Goal: Task Accomplishment & Management: Manage account settings

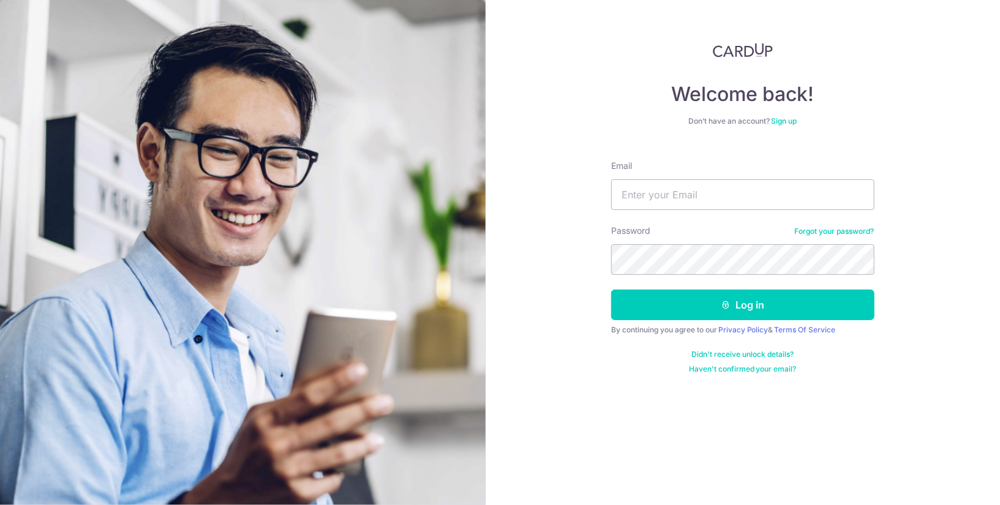
click at [658, 215] on form "Email Password Forgot your password? Log in By continuing you agree to our Priv…" at bounding box center [742, 263] width 263 height 224
click at [650, 206] on input "Email" at bounding box center [742, 195] width 263 height 31
type input "[PERSON_NAME][EMAIL_ADDRESS][DOMAIN_NAME]"
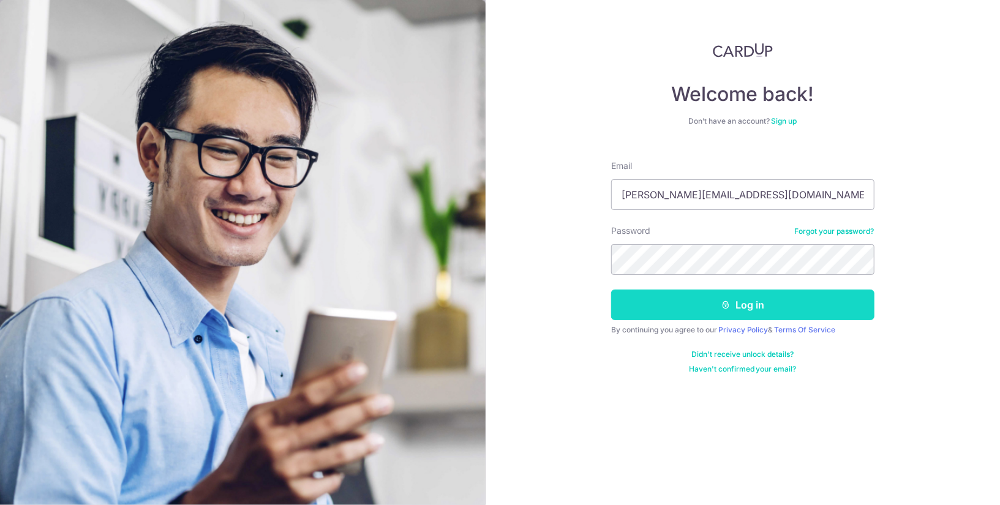
click at [690, 315] on button "Log in" at bounding box center [742, 305] width 263 height 31
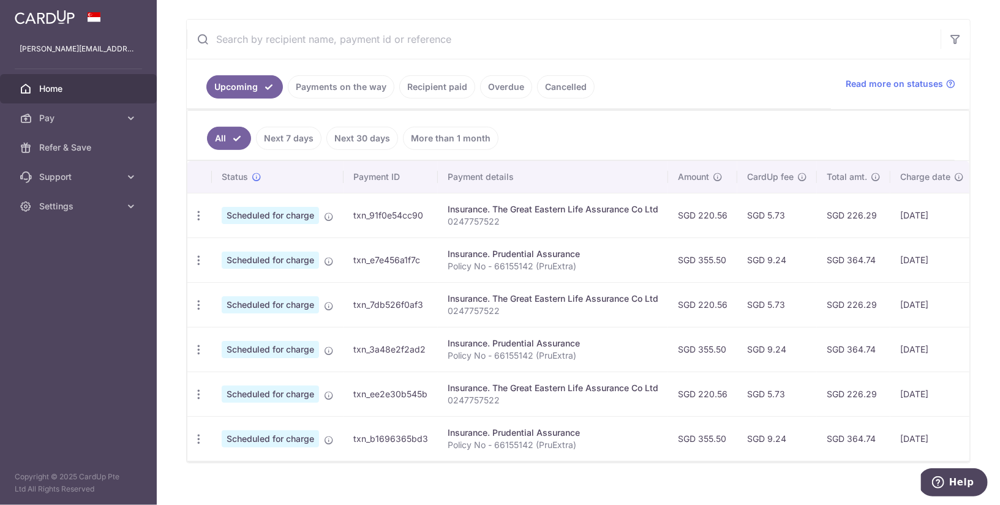
scroll to position [226, 0]
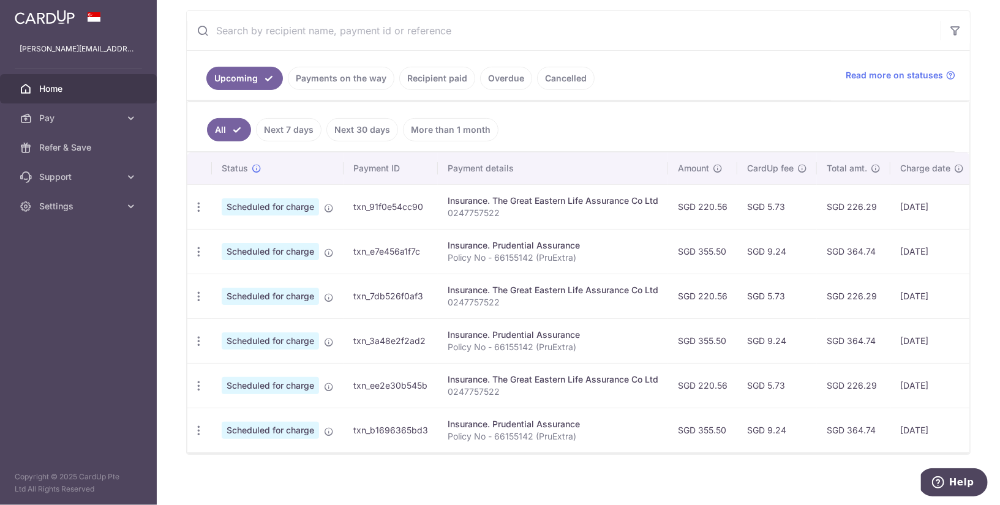
click at [115, 81] on link "Home" at bounding box center [78, 88] width 157 height 29
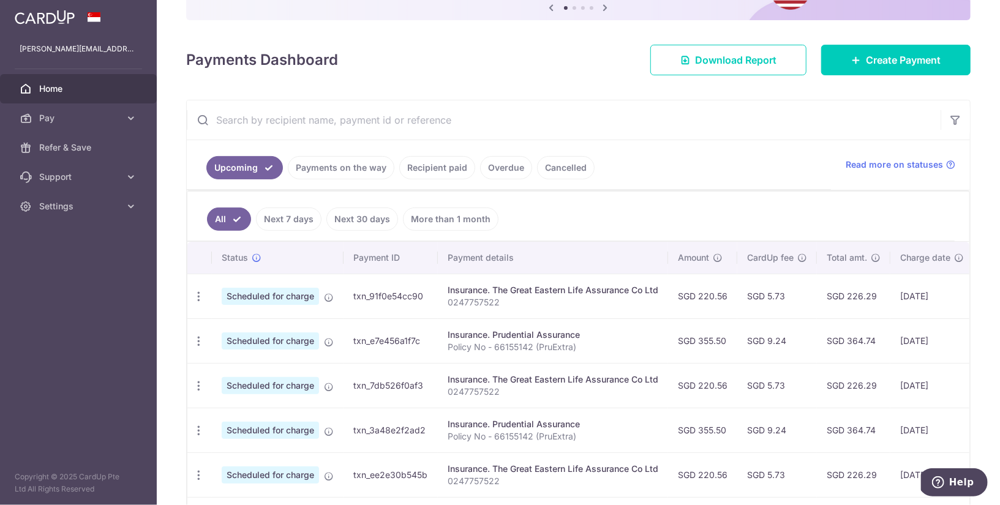
scroll to position [226, 0]
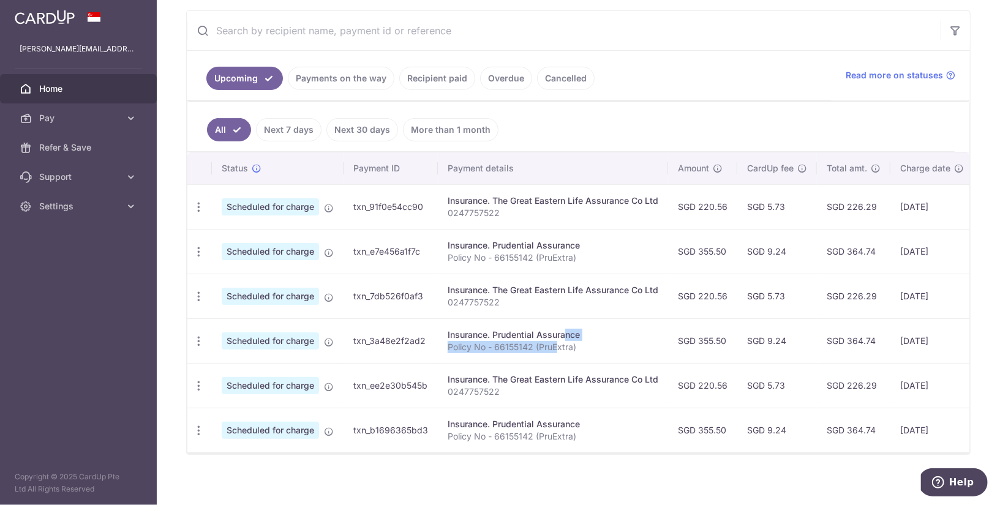
drag, startPoint x: 528, startPoint y: 331, endPoint x: 554, endPoint y: 340, distance: 27.7
click at [554, 340] on td "Insurance. Prudential Assurance Policy No - 66155142 (PruExtra)" at bounding box center [553, 341] width 230 height 45
click at [554, 341] on p "Policy No - 66155142 (PruExtra)" at bounding box center [553, 347] width 211 height 12
drag, startPoint x: 576, startPoint y: 341, endPoint x: 549, endPoint y: 341, distance: 27.0
click at [549, 341] on p "Policy No - 66155142 (PruExtra)" at bounding box center [553, 347] width 211 height 12
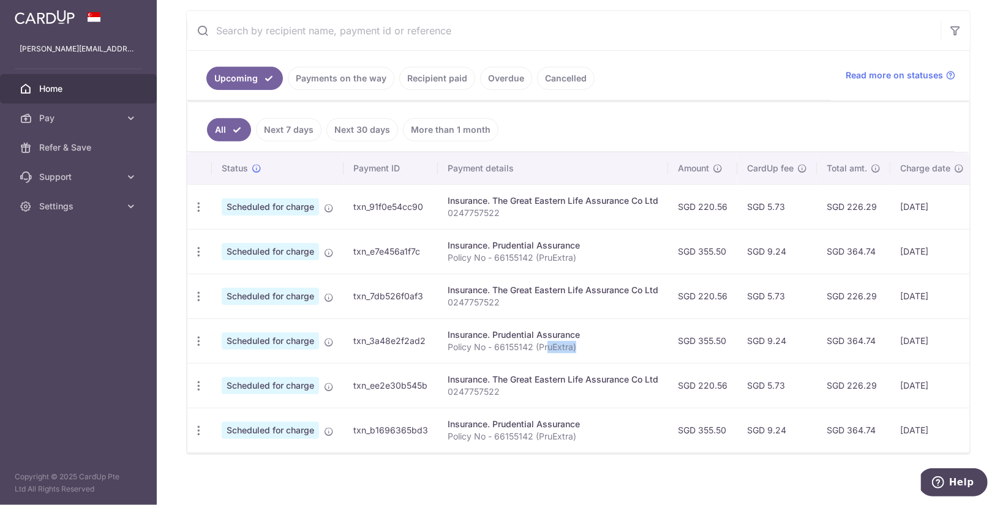
click at [550, 341] on p "Policy No - 66155142 (PruExtra)" at bounding box center [553, 347] width 211 height 12
click at [564, 341] on p "Policy No - 66155142 (PruExtra)" at bounding box center [553, 347] width 211 height 12
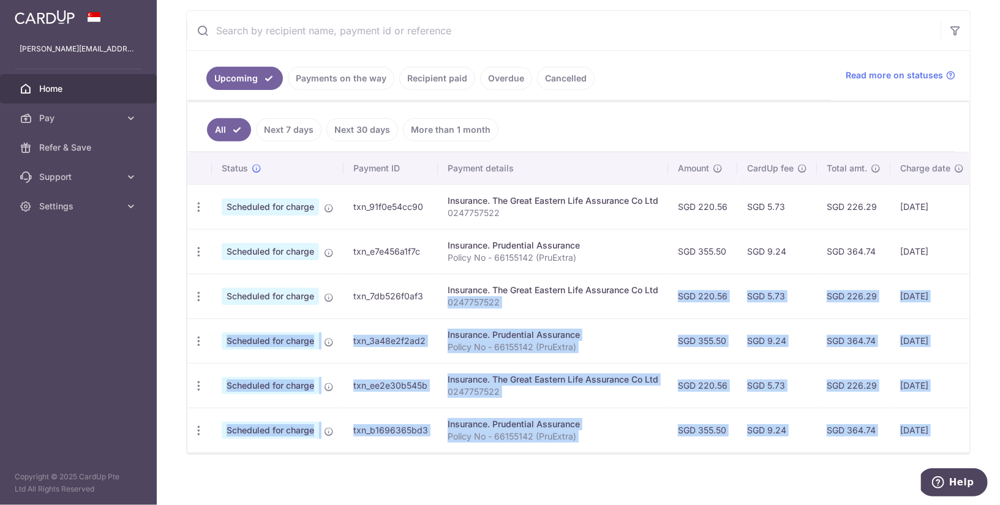
drag, startPoint x: 509, startPoint y: 327, endPoint x: 524, endPoint y: 452, distance: 125.8
click at [524, 452] on div "× Pause Schedule Pause all future payments in this series Pause just this one p…" at bounding box center [579, 252] width 844 height 505
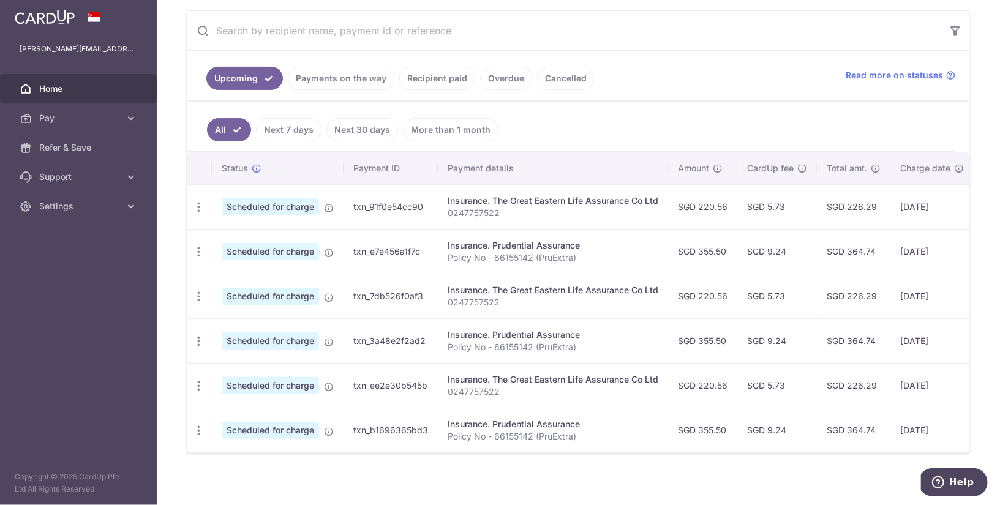
click at [518, 434] on p "Policy No - 66155142 (PruExtra)" at bounding box center [553, 437] width 211 height 12
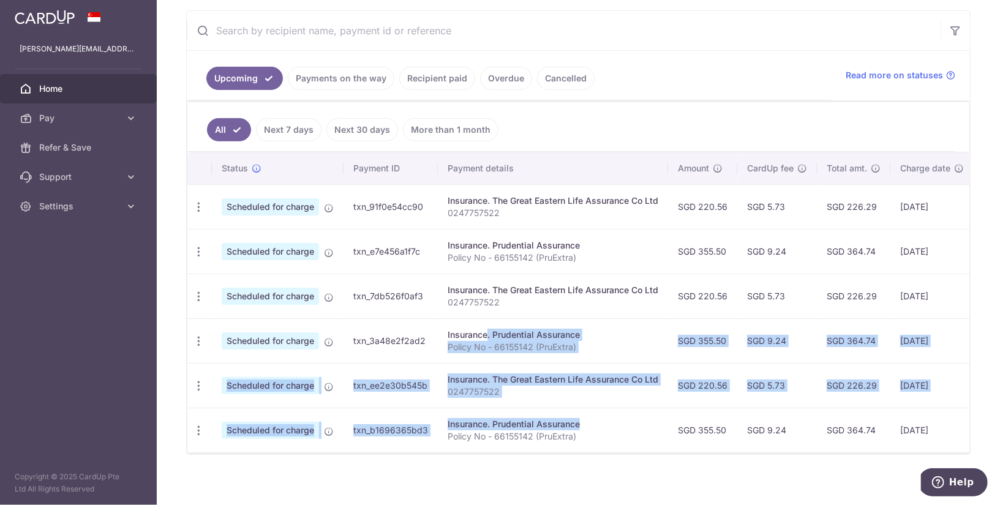
drag, startPoint x: 536, startPoint y: 414, endPoint x: 504, endPoint y: 314, distance: 104.2
click at [504, 314] on tbody "Update payment Cancel payment Scheduled for charge txn_91f0e54cc90 Insurance. T…" at bounding box center [662, 318] width 950 height 268
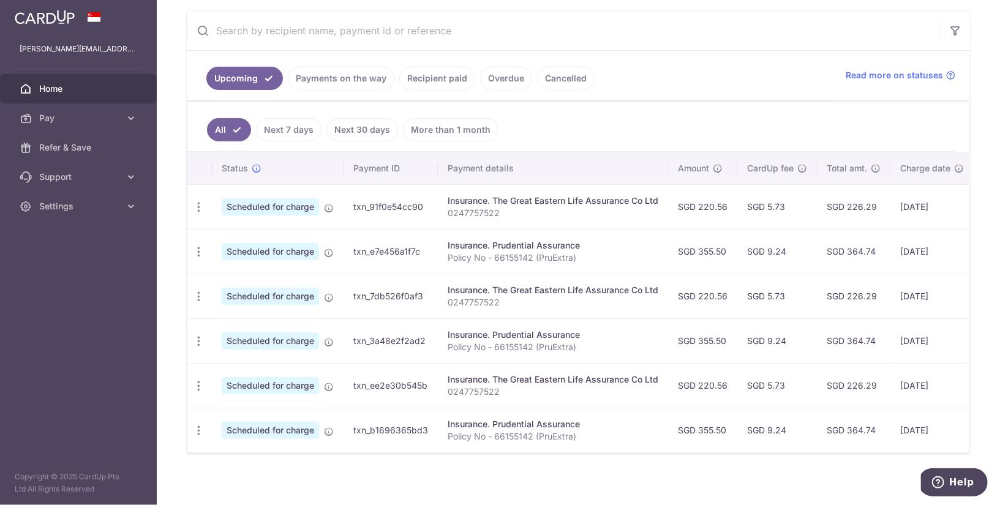
click at [483, 286] on div "Insurance. The Great Eastern Life Assurance Co Ltd" at bounding box center [553, 290] width 211 height 12
click at [494, 287] on div "Insurance. The Great Eastern Life Assurance Co Ltd" at bounding box center [553, 290] width 211 height 12
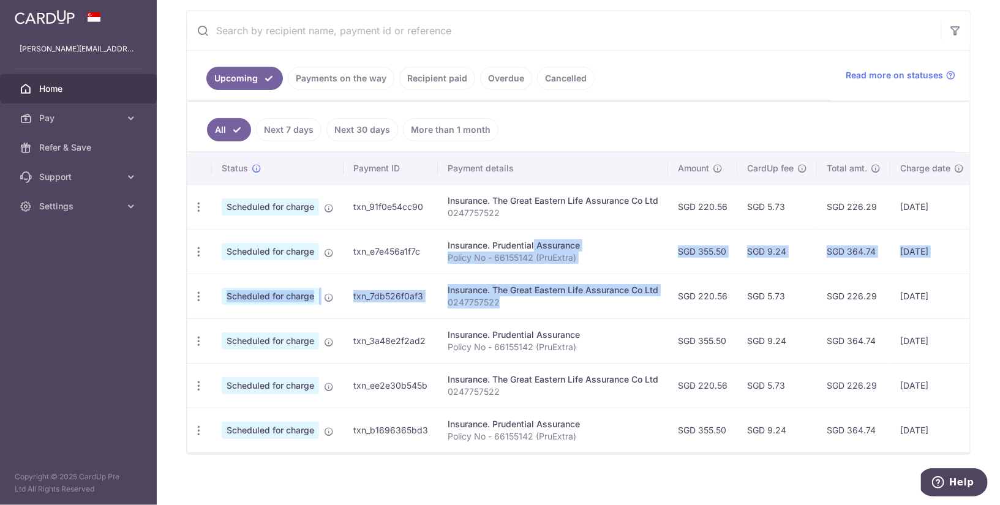
drag, startPoint x: 519, startPoint y: 305, endPoint x: 496, endPoint y: 246, distance: 63.0
click at [496, 246] on tbody "Update payment Cancel payment Scheduled for charge txn_91f0e54cc90 Insurance. T…" at bounding box center [662, 318] width 950 height 268
click at [496, 246] on div "Insurance. Prudential Assurance" at bounding box center [553, 246] width 211 height 12
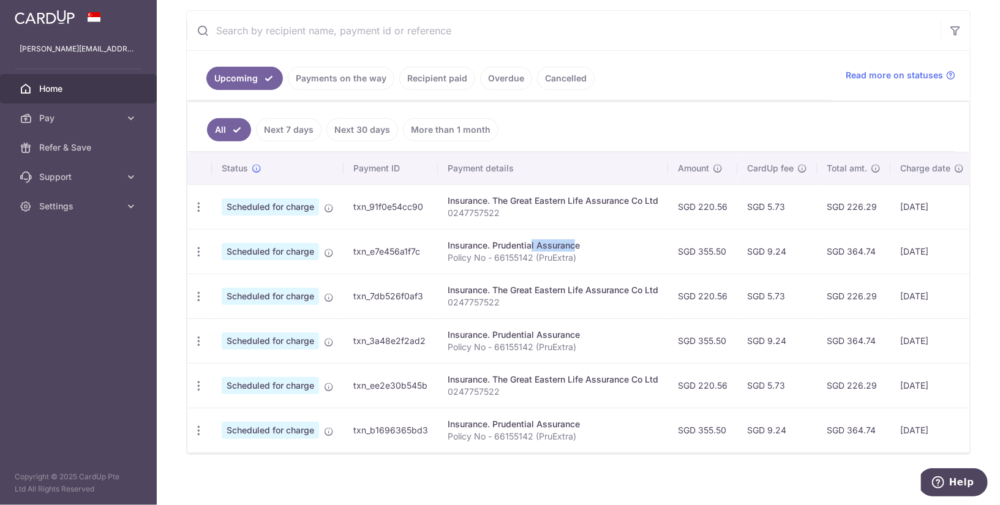
click at [496, 246] on div "Insurance. Prudential Assurance" at bounding box center [553, 246] width 211 height 12
click at [502, 246] on div "Insurance. Prudential Assurance" at bounding box center [553, 246] width 211 height 12
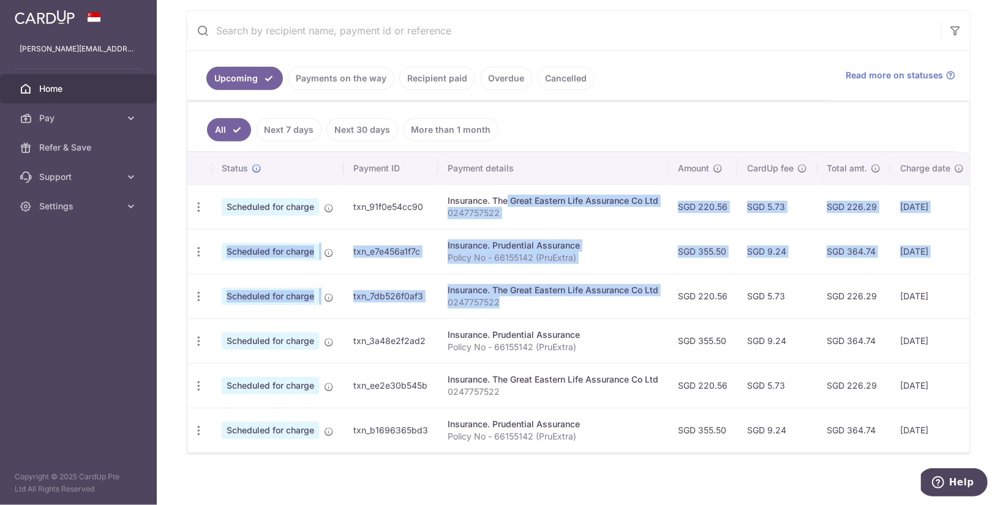
drag, startPoint x: 469, startPoint y: 195, endPoint x: 529, endPoint y: 309, distance: 128.8
click at [529, 309] on tbody "Update payment Cancel payment Scheduled for charge txn_91f0e54cc90 Insurance. T…" at bounding box center [662, 318] width 950 height 268
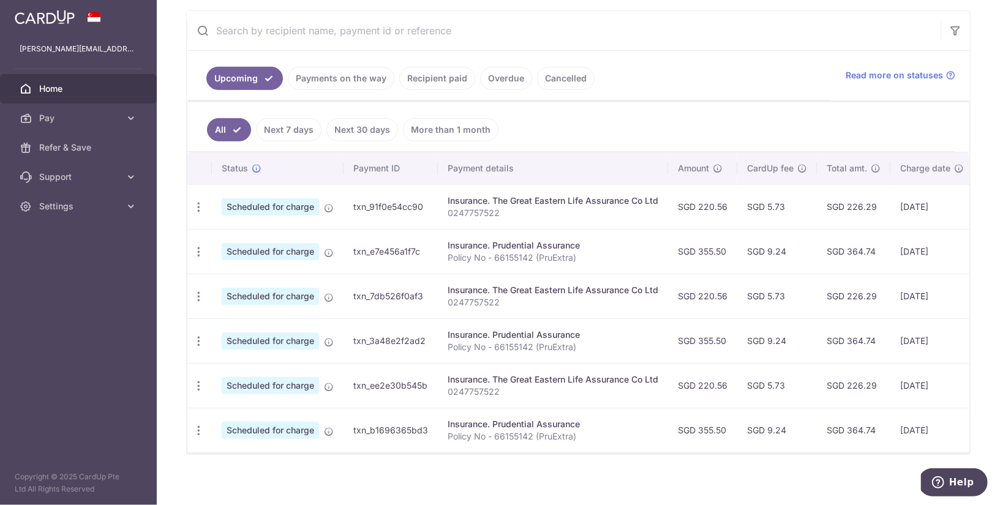
click at [512, 289] on div "Insurance. The Great Eastern Life Assurance Co Ltd" at bounding box center [553, 290] width 211 height 12
click at [515, 289] on div "Insurance. The Great Eastern Life Assurance Co Ltd" at bounding box center [553, 290] width 211 height 12
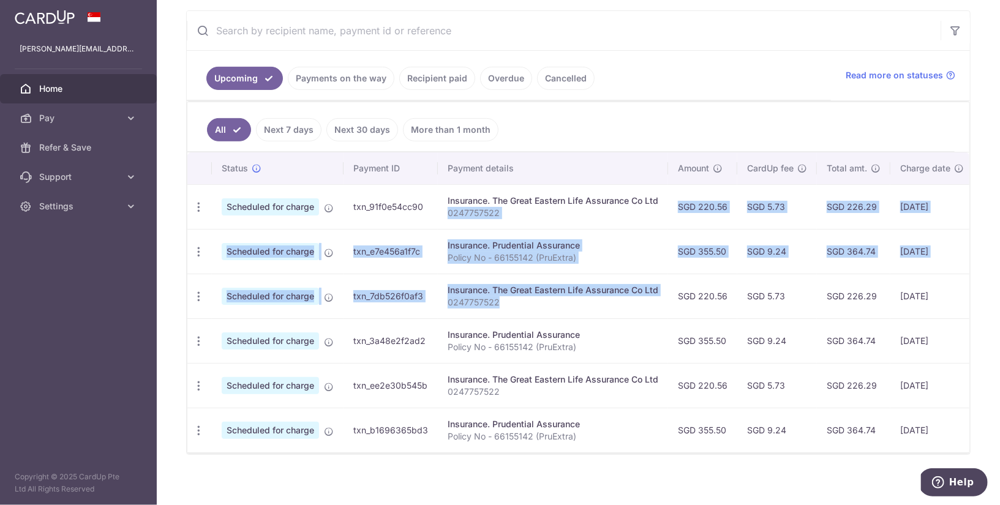
drag, startPoint x: 527, startPoint y: 306, endPoint x: 500, endPoint y: 220, distance: 90.1
click at [500, 220] on tbody "Update payment Cancel payment Scheduled for charge txn_91f0e54cc90 Insurance. T…" at bounding box center [662, 318] width 950 height 268
click at [505, 252] on p "Policy No - 66155142 (PruExtra)" at bounding box center [553, 258] width 211 height 12
